Goal: Complete application form

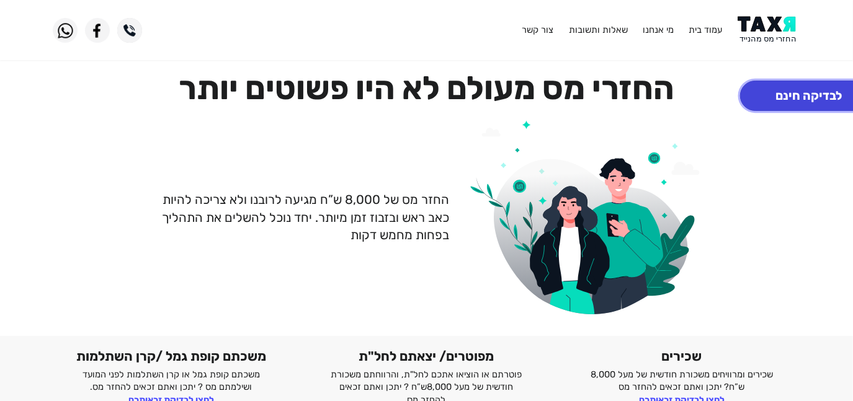
click at [800, 94] on button "לבדיקה חינם" at bounding box center [808, 96] width 137 height 30
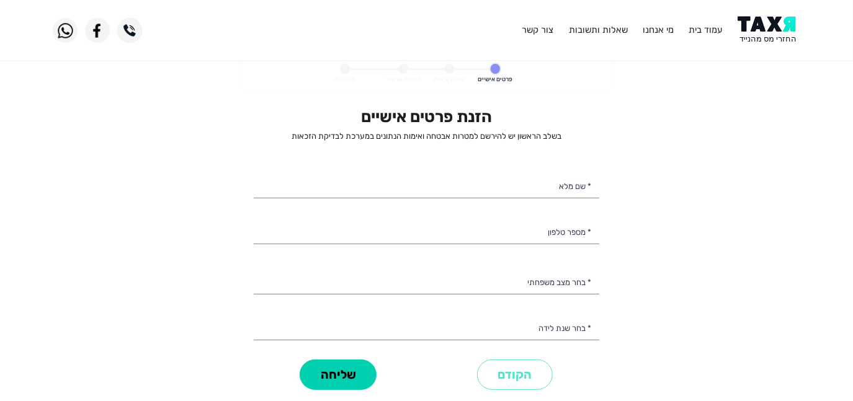
select select
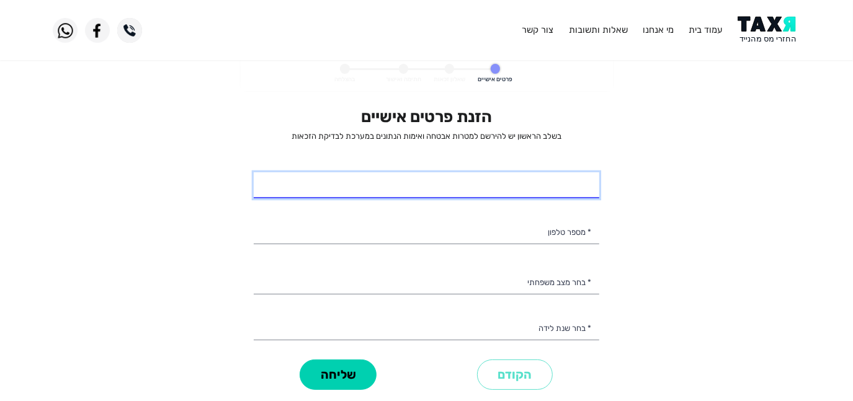
click at [544, 182] on input "* שם מלא" at bounding box center [426, 185] width 345 height 26
type input "[PERSON_NAME]"
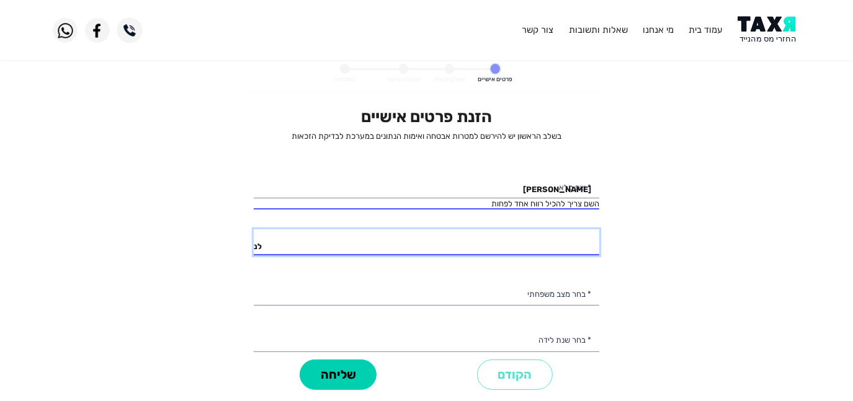
type input "ל"
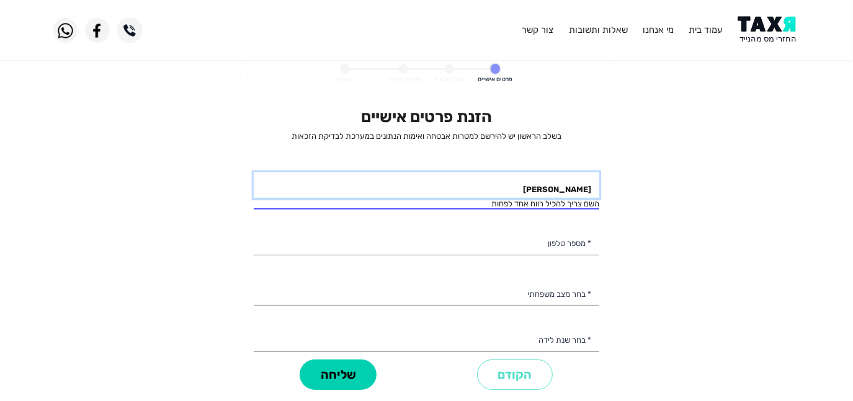
click at [518, 185] on input "[PERSON_NAME]" at bounding box center [426, 185] width 345 height 26
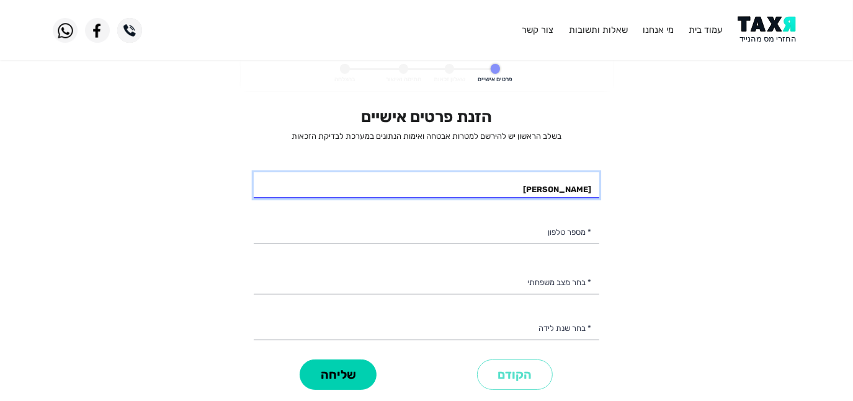
type input "[PERSON_NAME]"
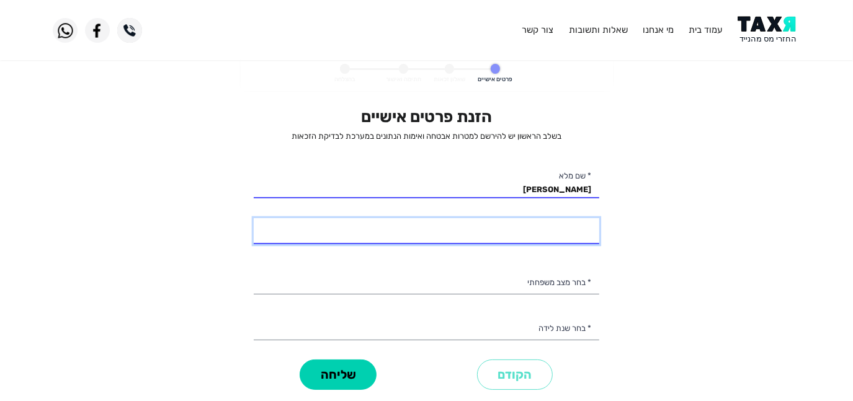
click at [534, 232] on input "* מספר טלפון" at bounding box center [426, 231] width 345 height 26
type input "053-7584690"
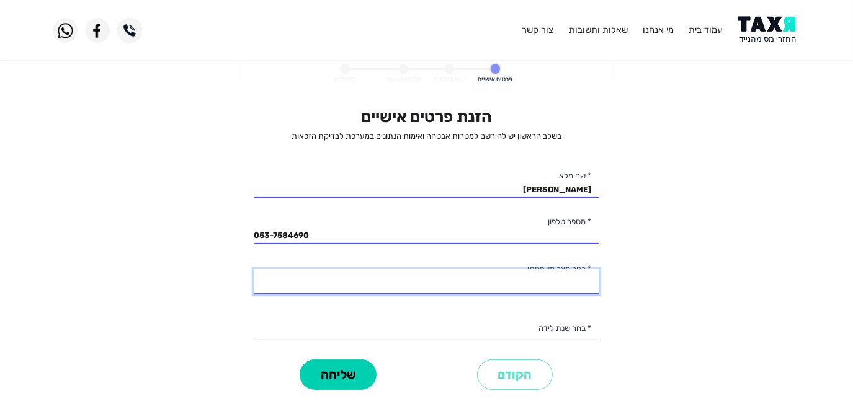
click at [517, 279] on select "רווק/ה נשוי/[PERSON_NAME]/ה אלמן/נה" at bounding box center [426, 282] width 345 height 26
select select "2: Married"
click at [254, 269] on select "רווק/ה נשוי/[PERSON_NAME]/ה אלמן/נה" at bounding box center [426, 282] width 345 height 26
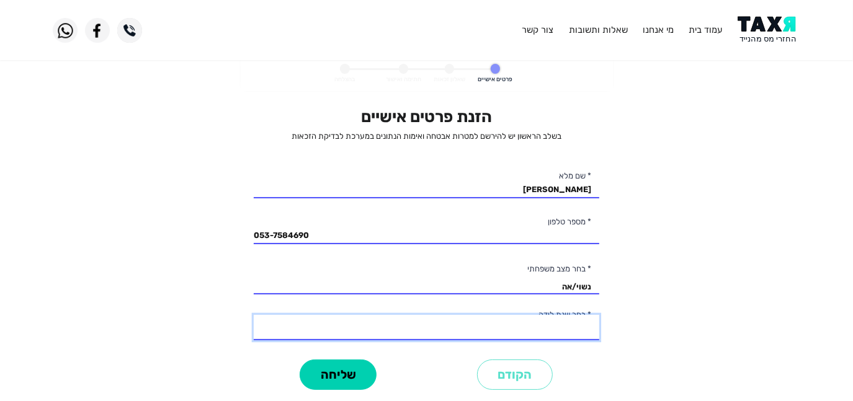
click at [572, 331] on select "2003 2002 2001 2000 1999 1998 1997 1996 1995 1994 1993 1992 1991 1990 1989 1988…" at bounding box center [426, 328] width 345 height 26
select select "45: 1959"
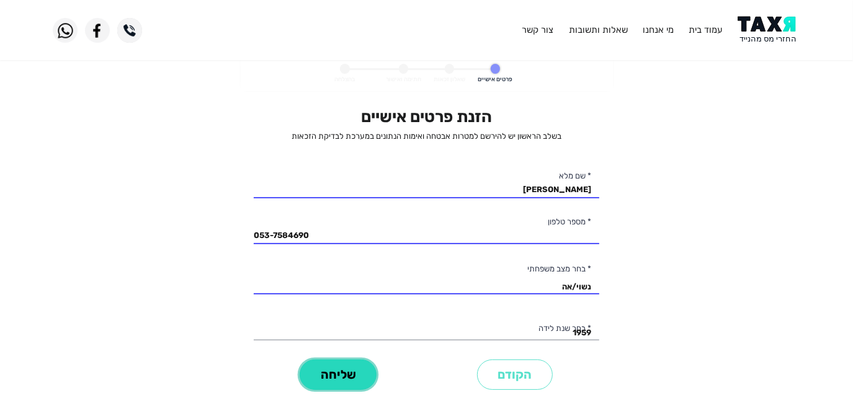
click at [340, 378] on button "שליחה" at bounding box center [338, 375] width 77 height 30
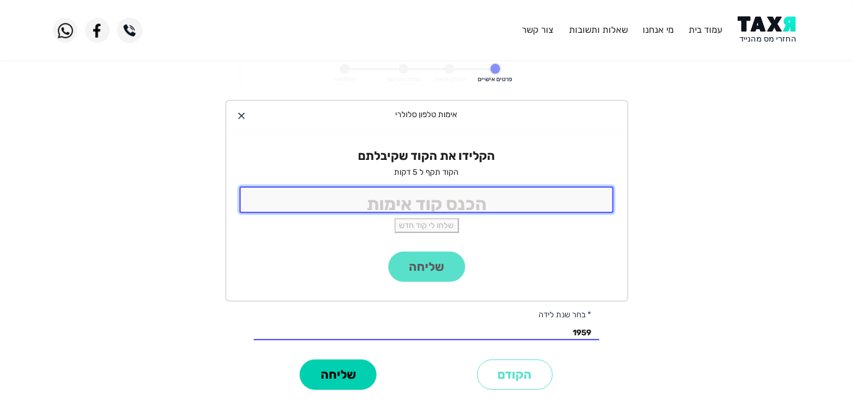
click at [518, 207] on input "tel" at bounding box center [426, 200] width 375 height 27
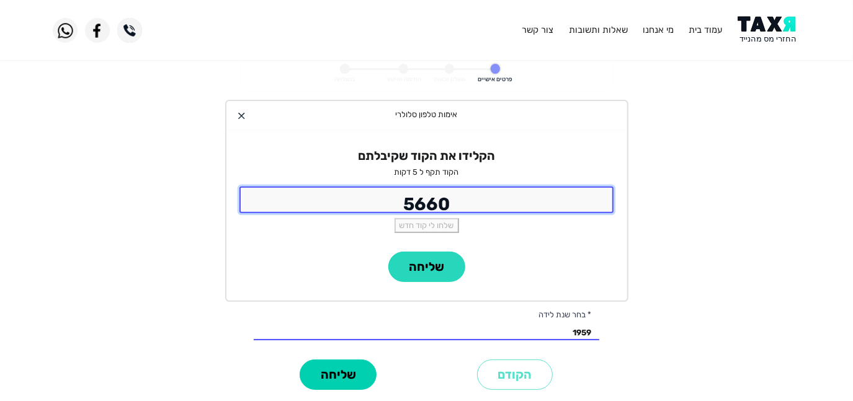
type input "5660"
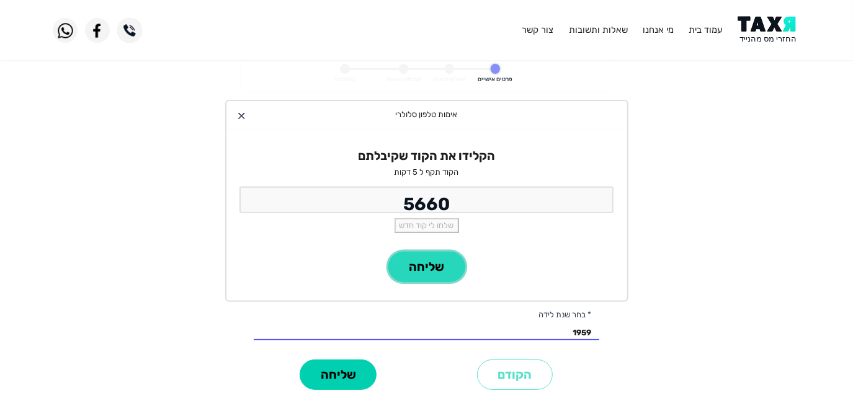
click at [416, 269] on button "שליחה" at bounding box center [426, 267] width 77 height 30
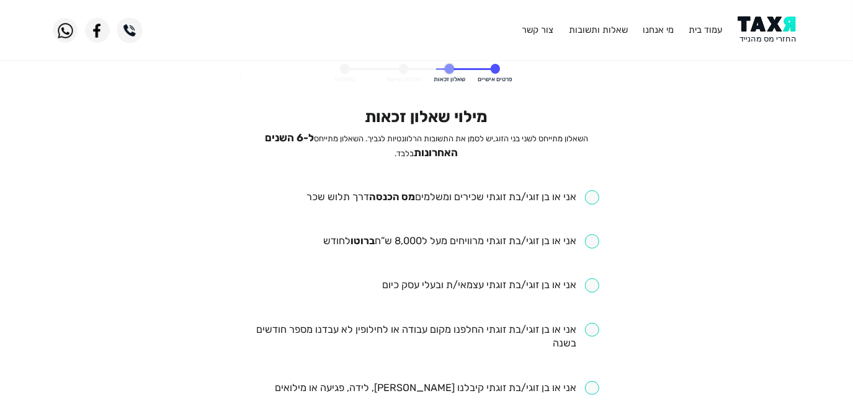
click at [595, 285] on input "checkbox" at bounding box center [490, 285] width 217 height 14
checkbox input "true"
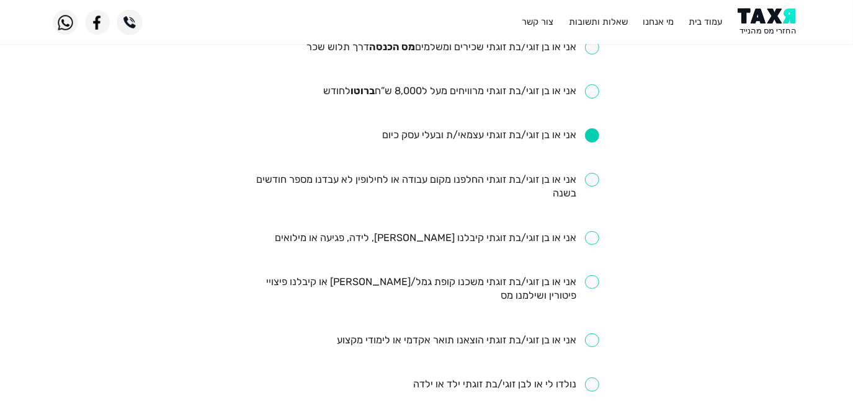
scroll to position [161, 0]
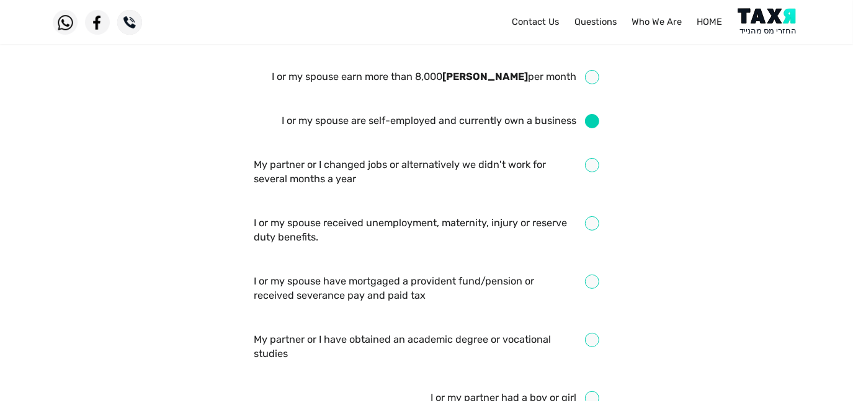
click at [593, 164] on input "checkbox" at bounding box center [426, 172] width 345 height 29
checkbox input "true"
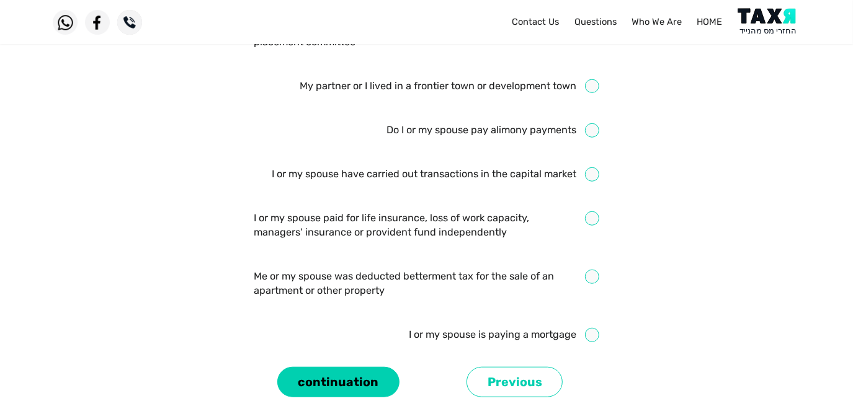
scroll to position [612, 0]
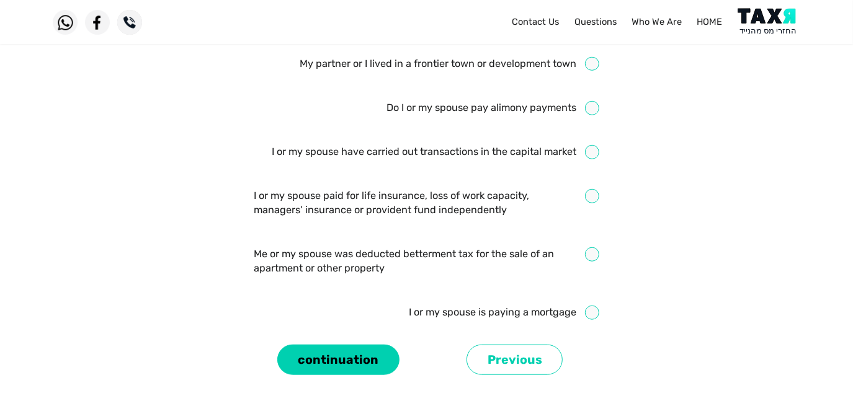
click at [595, 199] on input "checkbox" at bounding box center [426, 203] width 345 height 29
checkbox input "true"
drag, startPoint x: 723, startPoint y: 314, endPoint x: 357, endPoint y: 353, distance: 367.4
click at [357, 353] on button "continuation" at bounding box center [338, 360] width 122 height 30
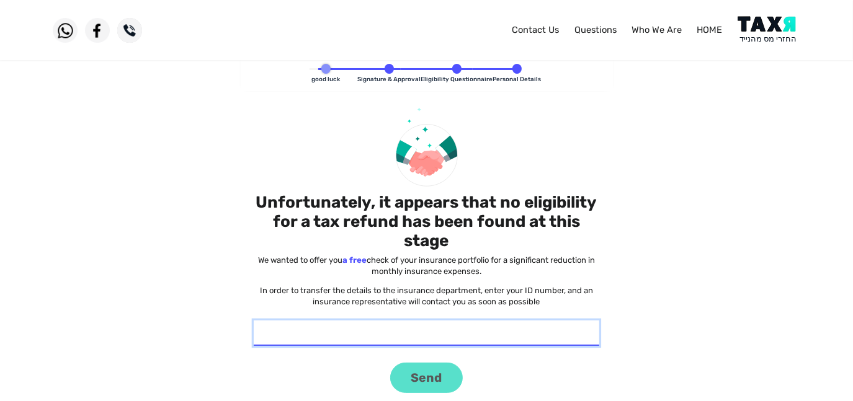
click at [528, 335] on input "* ID card" at bounding box center [426, 334] width 345 height 26
type input "310721345"
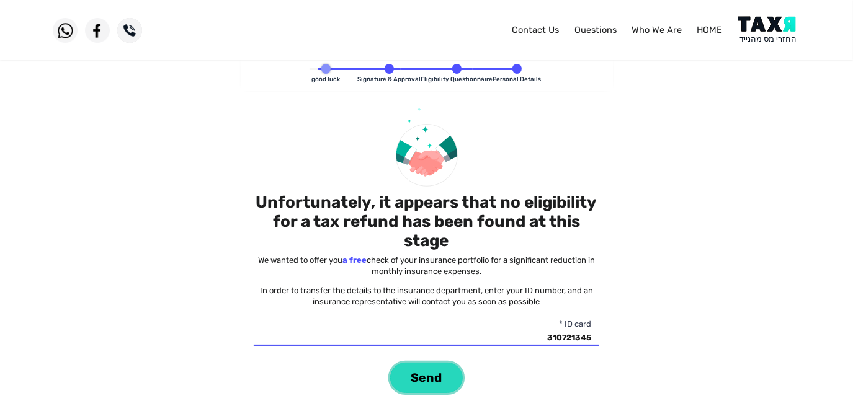
click at [417, 378] on button "Send" at bounding box center [426, 378] width 73 height 30
